Goal: Task Accomplishment & Management: Manage account settings

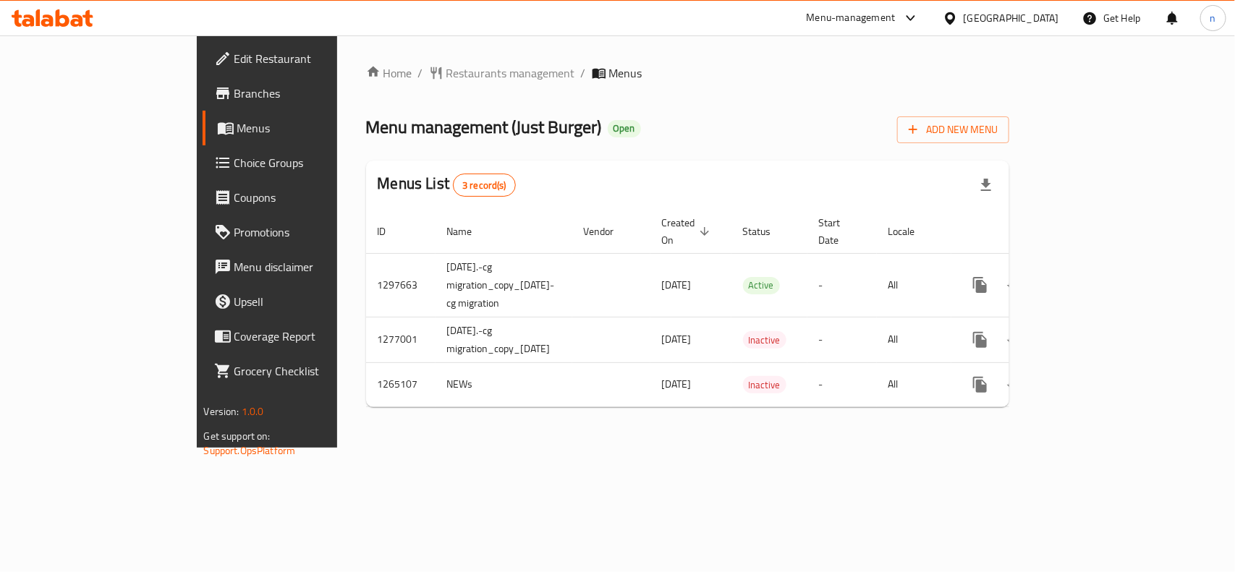
click at [234, 167] on span "Choice Groups" at bounding box center [312, 162] width 157 height 17
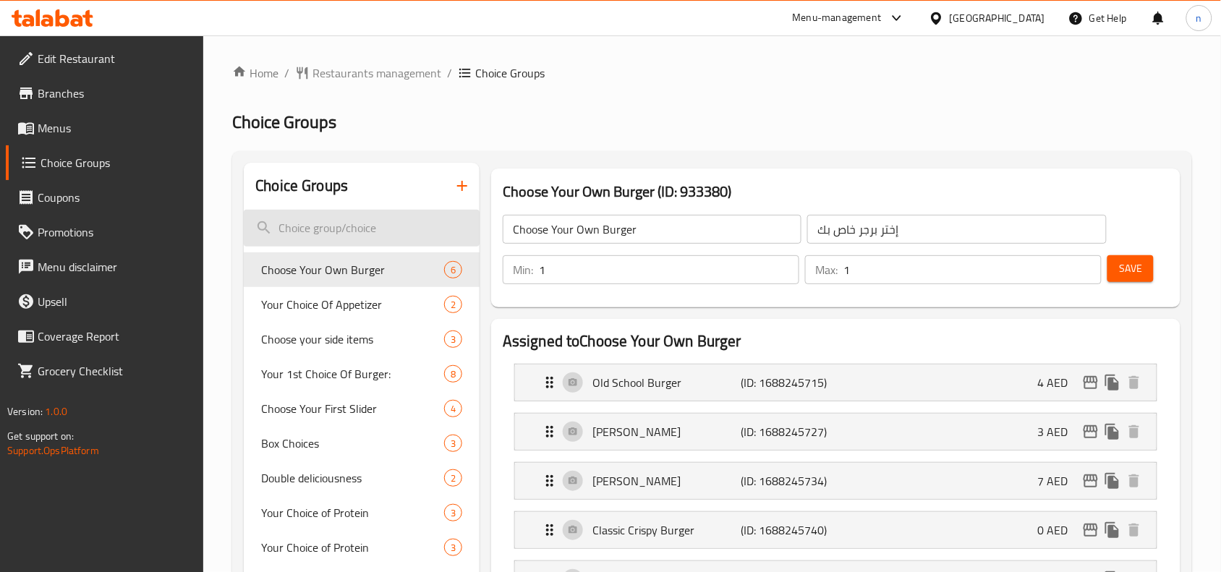
click at [337, 232] on input "search" at bounding box center [362, 228] width 236 height 37
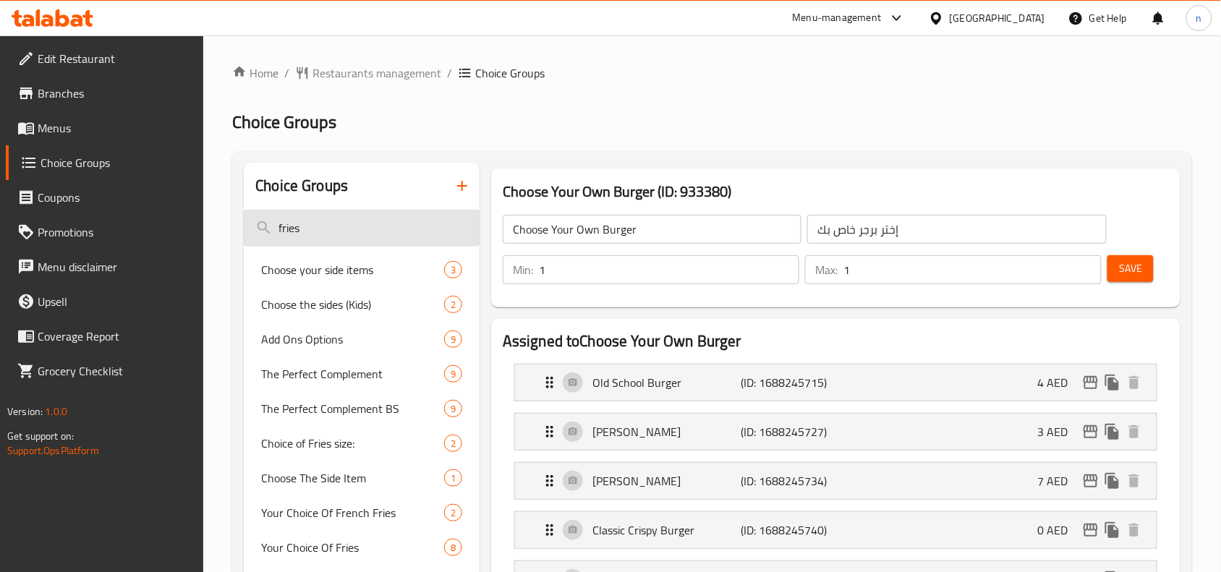
click at [336, 225] on input "fries" at bounding box center [362, 228] width 236 height 37
type input "f"
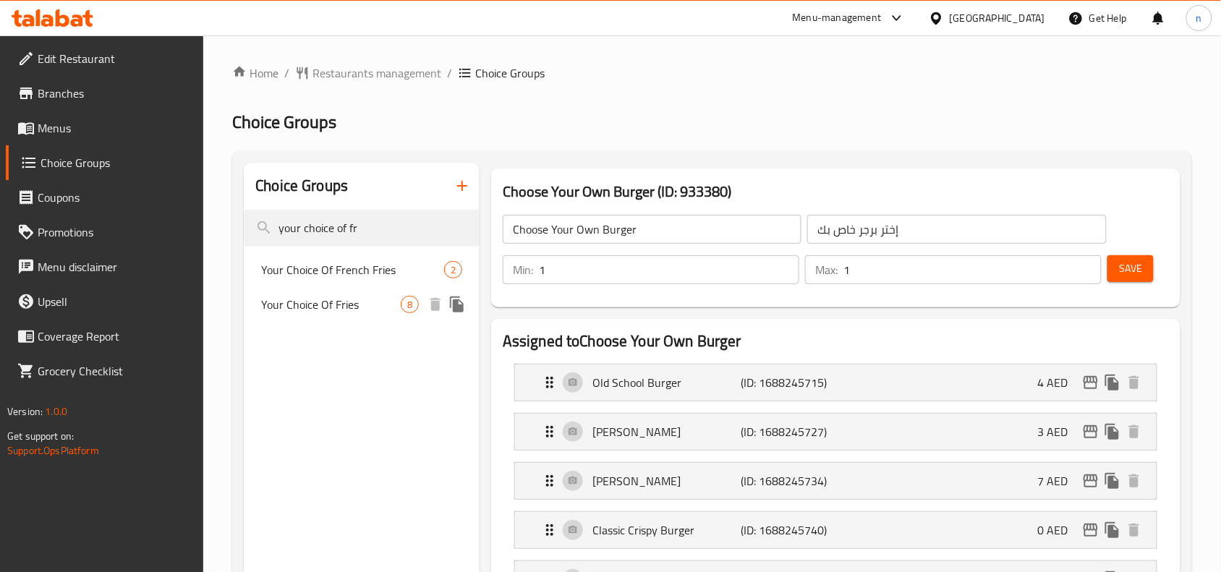
type input "your choice of fr"
click at [377, 316] on div "Your Choice Of Fries 8" at bounding box center [362, 304] width 236 height 35
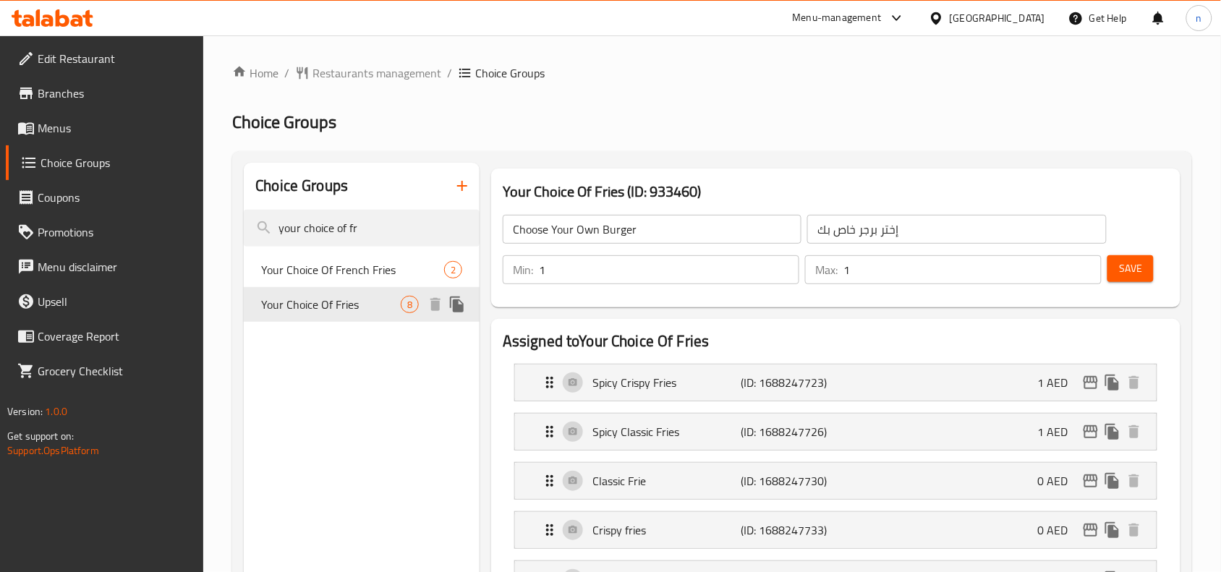
type input "Your Choice Of Fries"
type input "اختيارك من البطاطس المقلية"
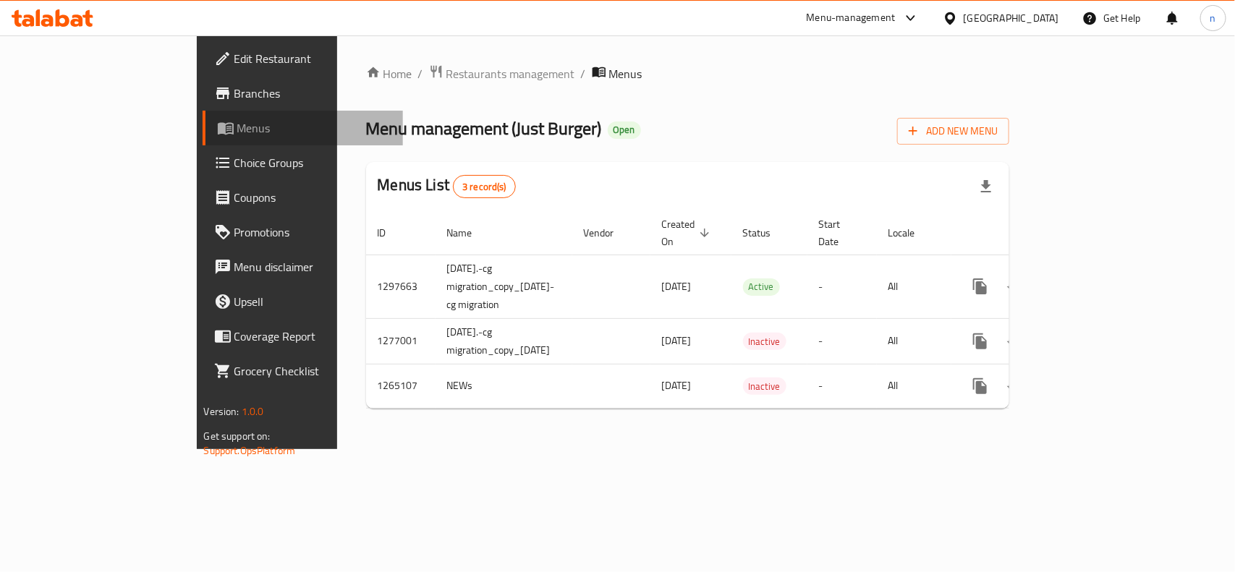
click at [203, 141] on link "Menus" at bounding box center [303, 128] width 200 height 35
click at [237, 130] on span "Menus" at bounding box center [314, 127] width 154 height 17
click at [237, 124] on span "Menus" at bounding box center [314, 127] width 154 height 17
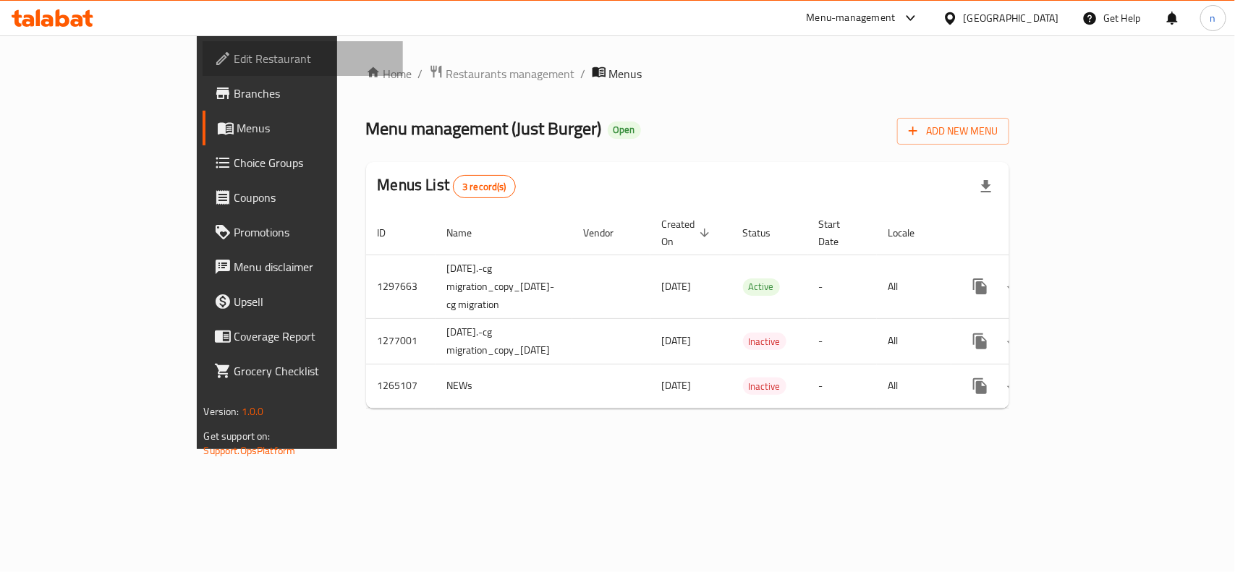
click at [234, 50] on span "Edit Restaurant" at bounding box center [312, 58] width 157 height 17
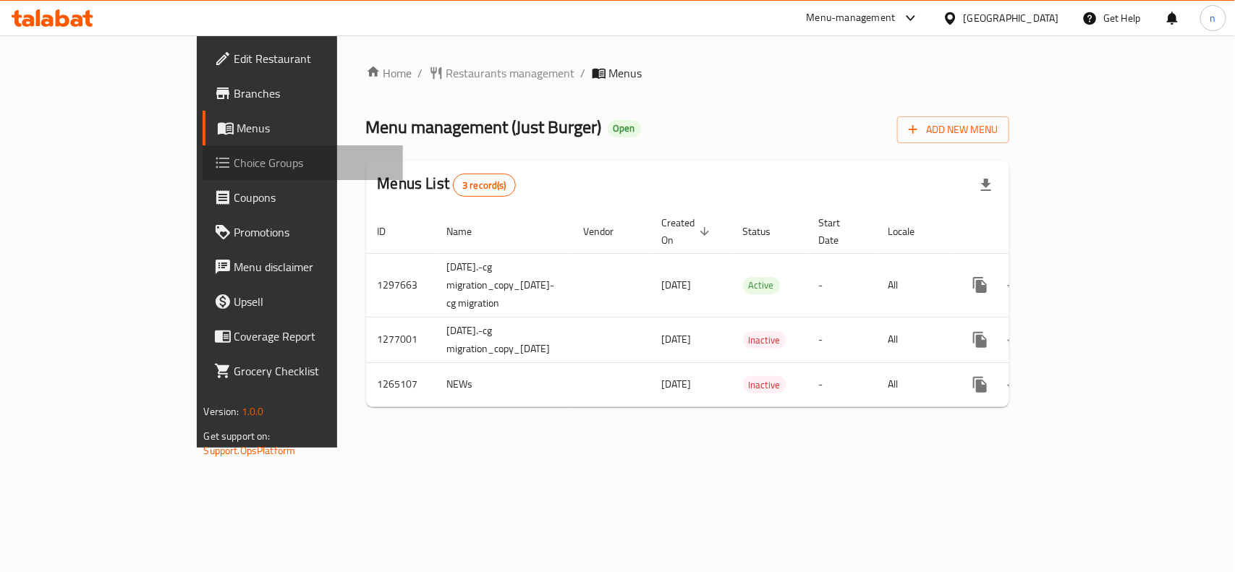
click at [234, 154] on span "Choice Groups" at bounding box center [312, 162] width 157 height 17
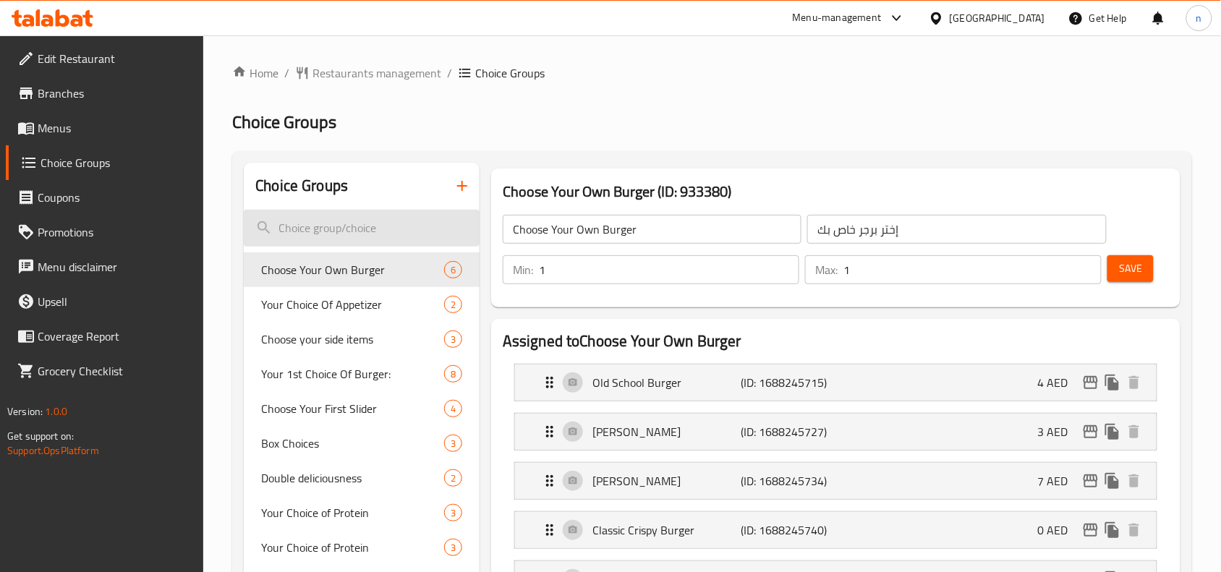
click at [331, 223] on input "search" at bounding box center [362, 228] width 236 height 37
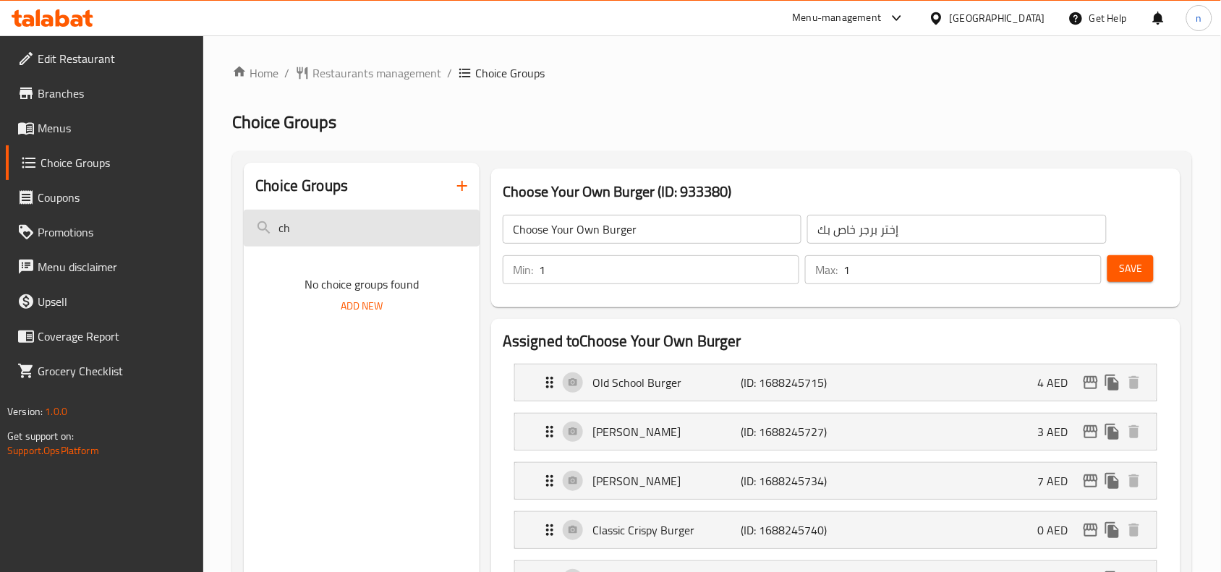
type input "c"
type input "make it co"
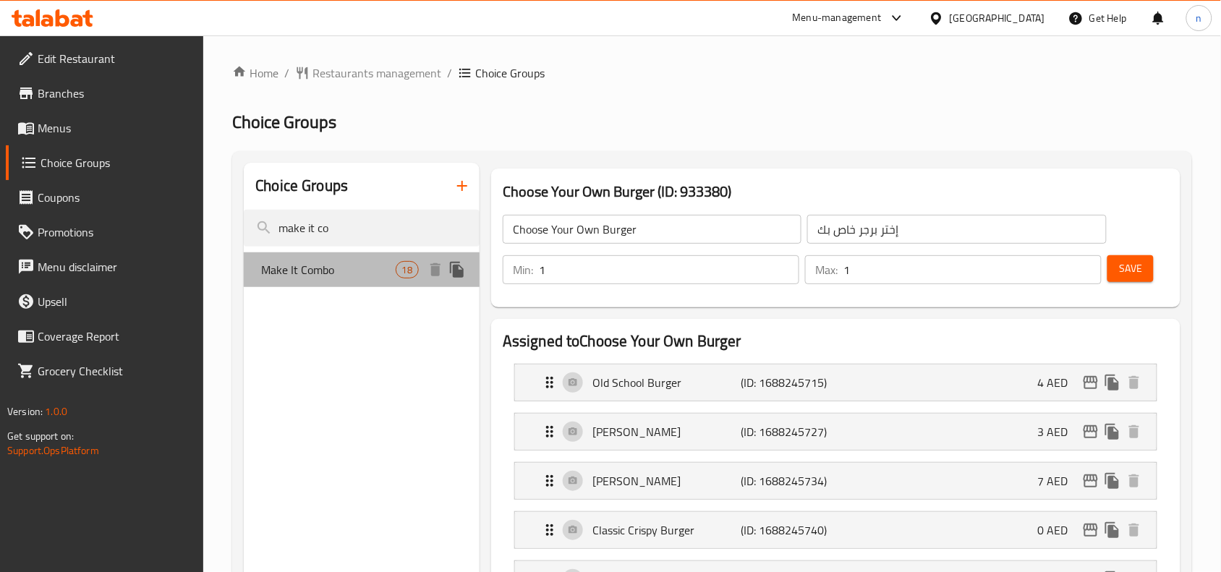
click at [355, 276] on span "Make It Combo" at bounding box center [328, 269] width 134 height 17
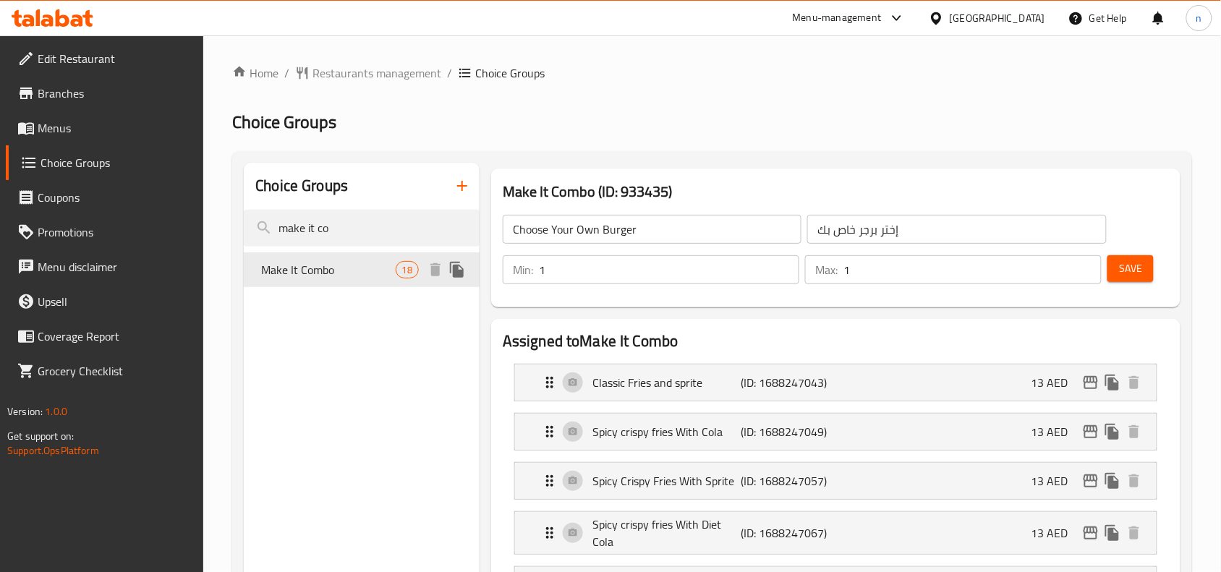
type input "Make It Combo"
type input "إعملها كومبو"
type input "0"
click at [87, 95] on span "Branches" at bounding box center [115, 93] width 155 height 17
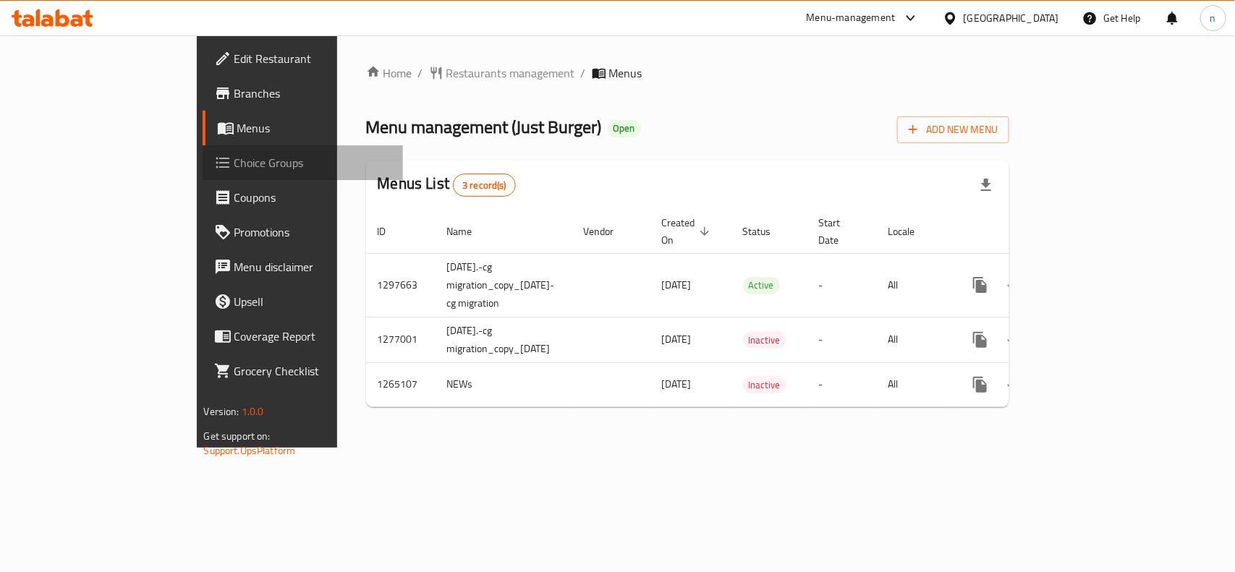
click at [234, 156] on span "Choice Groups" at bounding box center [312, 162] width 157 height 17
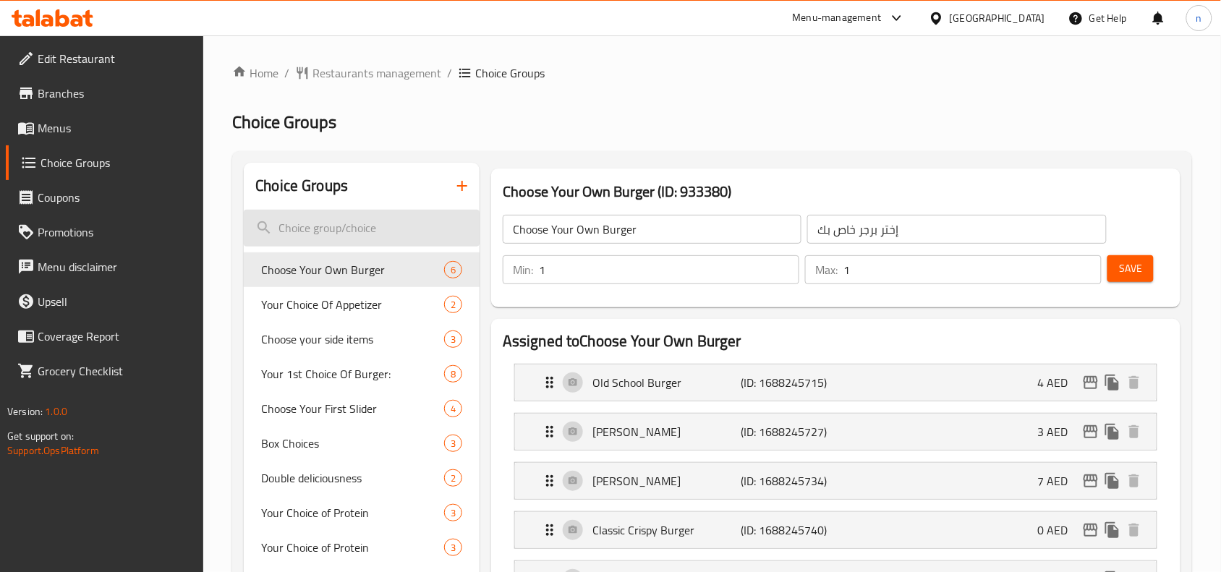
click at [366, 226] on input "search" at bounding box center [362, 228] width 236 height 37
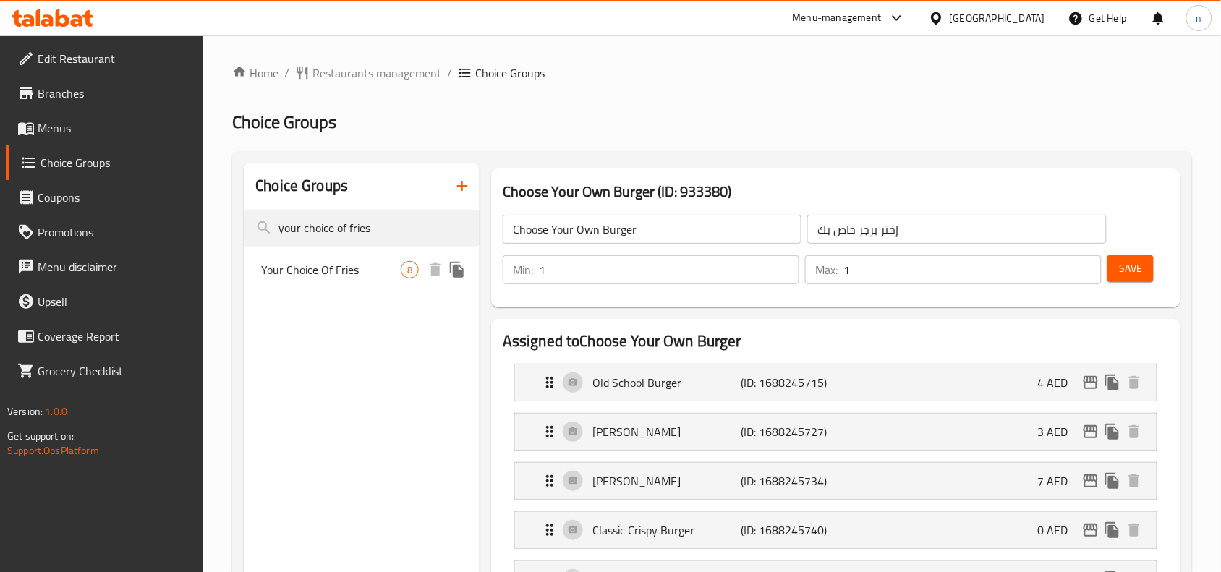
type input "your choice of fries"
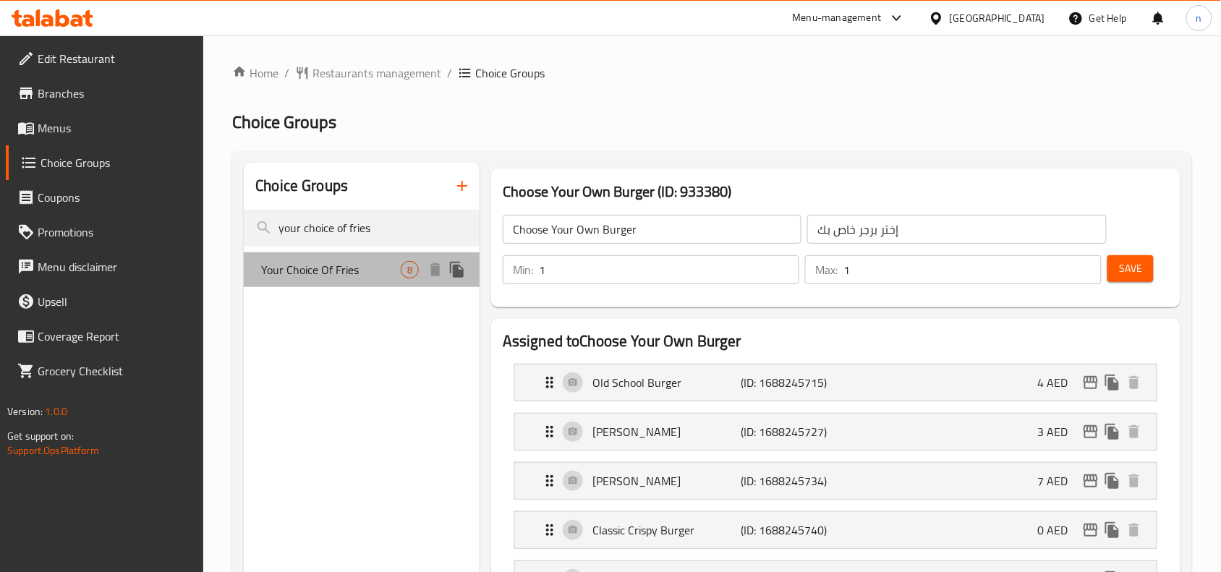
click at [378, 272] on span "Your Choice Of Fries" at bounding box center [331, 269] width 140 height 17
type input "Your Choice Of Fries"
type input "اختيارك من البطاطس المقلية"
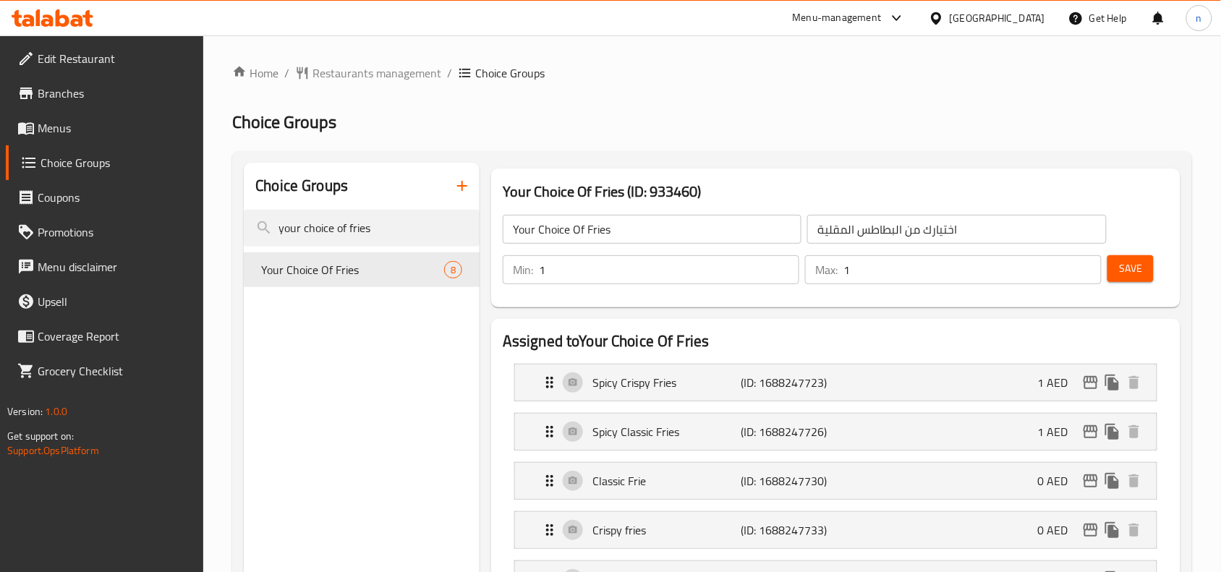
click at [957, 17] on div "[GEOGRAPHIC_DATA]" at bounding box center [998, 18] width 96 height 16
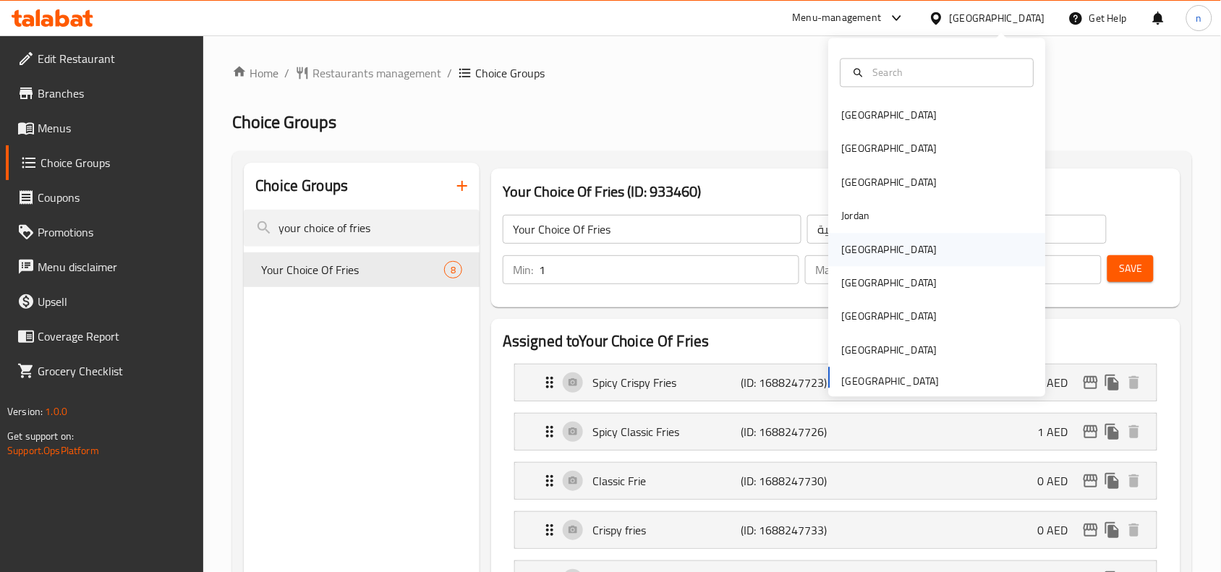
click at [855, 251] on div "Kuwait" at bounding box center [890, 250] width 96 height 16
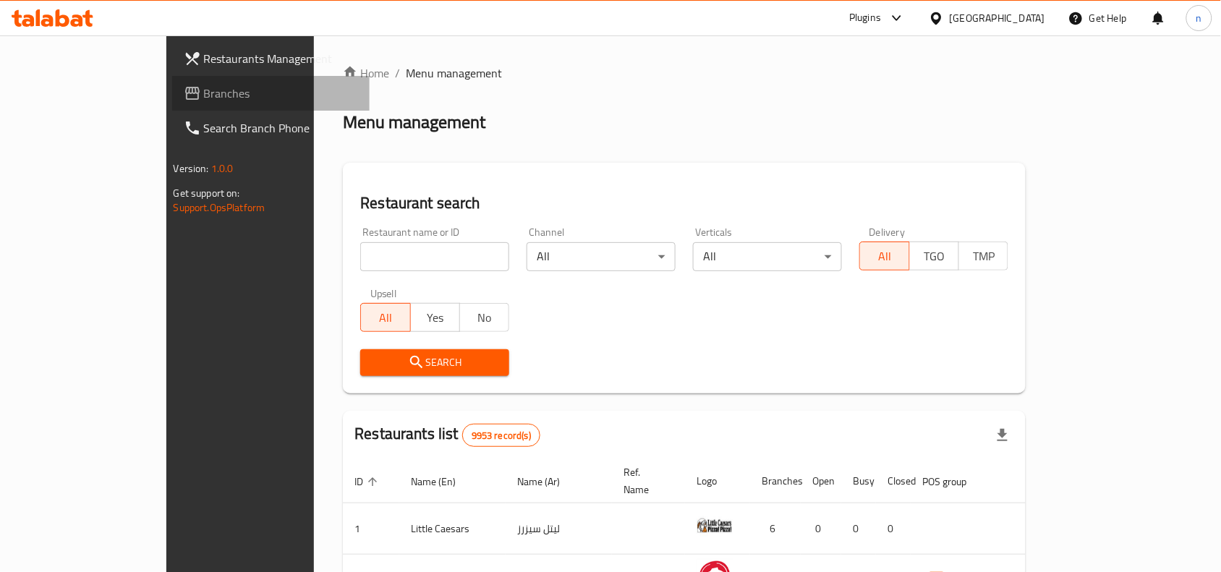
click at [204, 85] on span "Branches" at bounding box center [281, 93] width 155 height 17
